Goal: Task Accomplishment & Management: Use online tool/utility

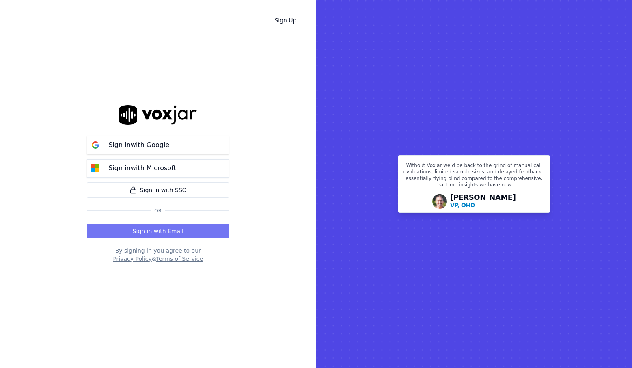
click at [153, 228] on button "Sign in with Email" at bounding box center [158, 231] width 142 height 15
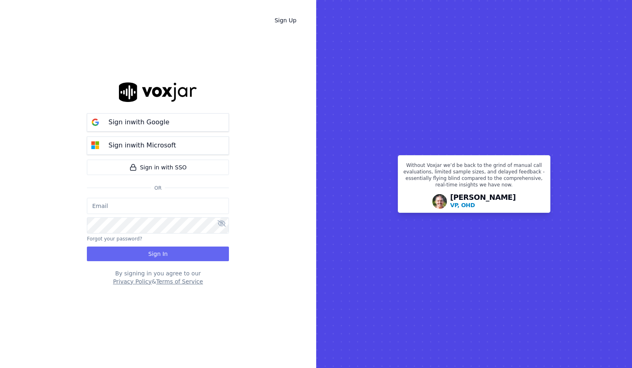
type input "[PERSON_NAME][EMAIL_ADDRESS][DOMAIN_NAME]"
click at [147, 253] on button "Sign In" at bounding box center [158, 253] width 142 height 15
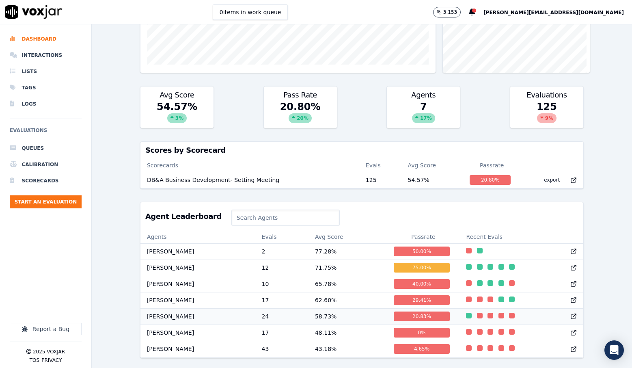
scroll to position [188, 0]
click at [561, 260] on div at bounding box center [572, 268] width 23 height 16
click at [33, 39] on li "Dashboard" at bounding box center [46, 39] width 72 height 16
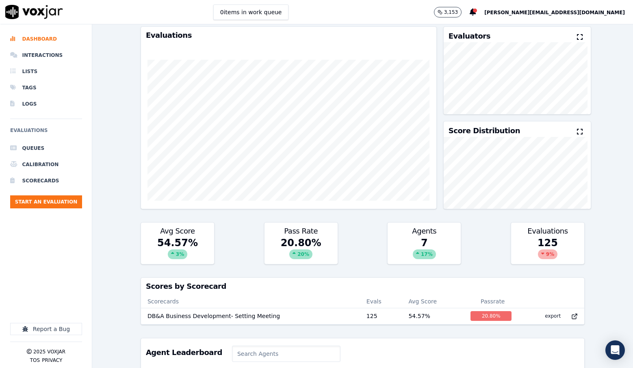
scroll to position [0, 0]
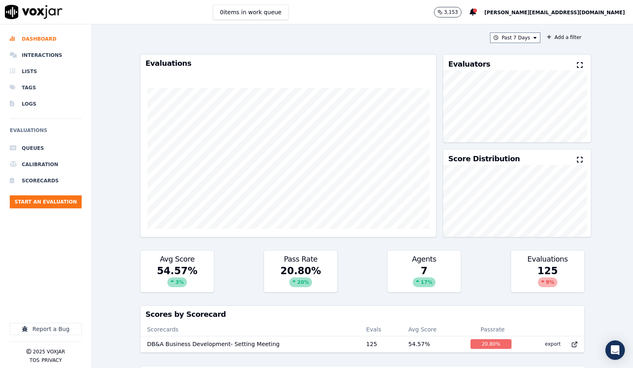
click at [552, 11] on span "[PERSON_NAME][EMAIL_ADDRESS][DOMAIN_NAME]" at bounding box center [554, 13] width 140 height 6
click at [564, 70] on div "Log out" at bounding box center [583, 69] width 87 height 13
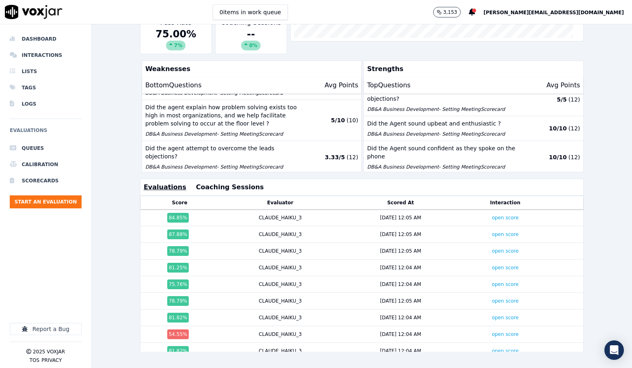
scroll to position [172, 0]
click at [492, 215] on link "open score" at bounding box center [505, 218] width 27 height 6
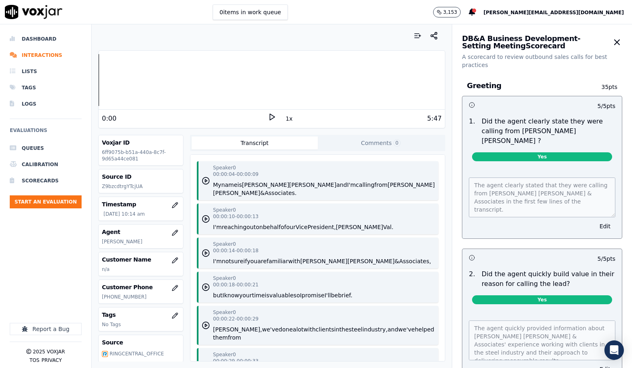
click at [268, 118] on icon at bounding box center [272, 117] width 8 height 8
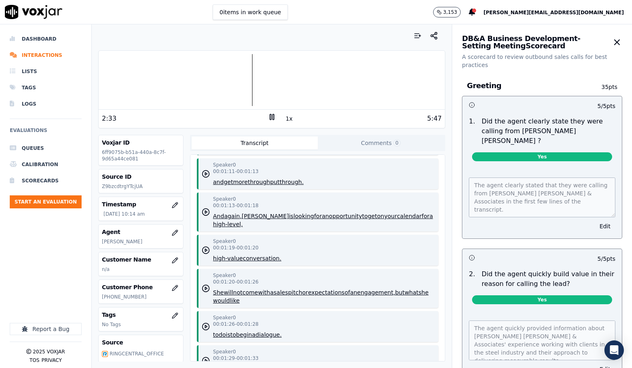
scroll to position [609, 0]
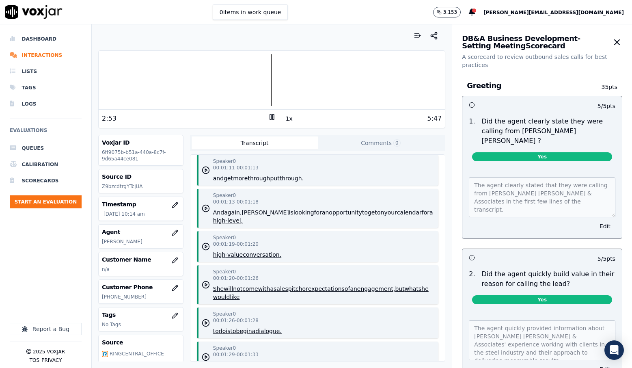
click at [268, 117] on icon at bounding box center [272, 117] width 8 height 8
click at [45, 42] on li "Dashboard" at bounding box center [46, 39] width 72 height 16
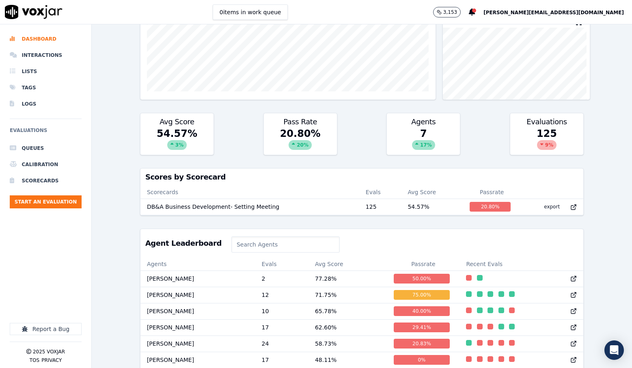
scroll to position [188, 0]
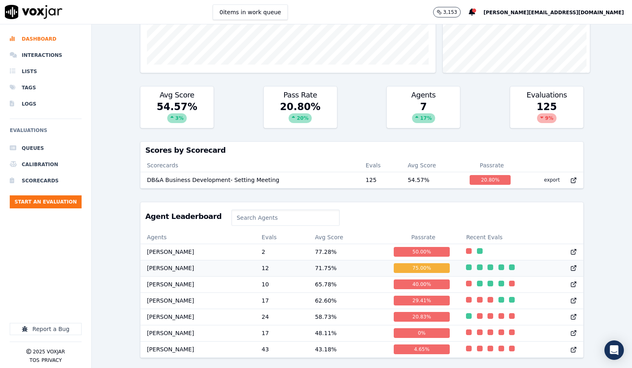
click at [570, 265] on icon at bounding box center [573, 268] width 6 height 6
